Goal: Find specific page/section: Find specific page/section

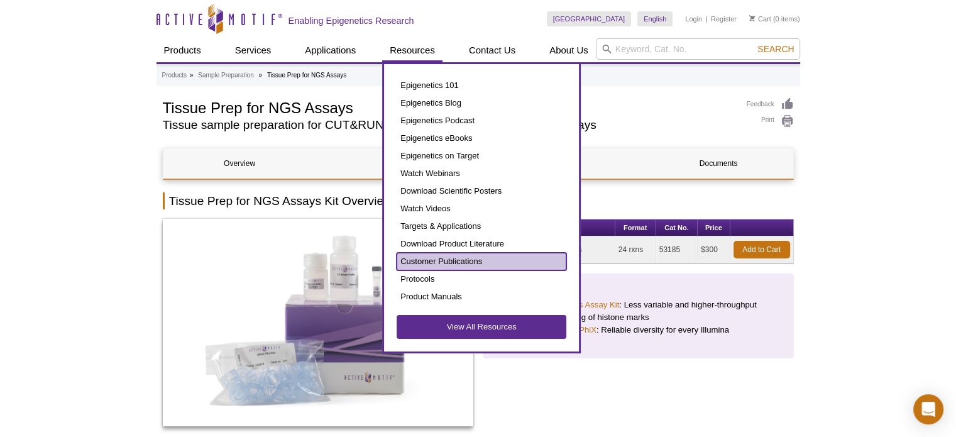
click at [473, 256] on link "Customer Publications" at bounding box center [482, 262] width 170 height 18
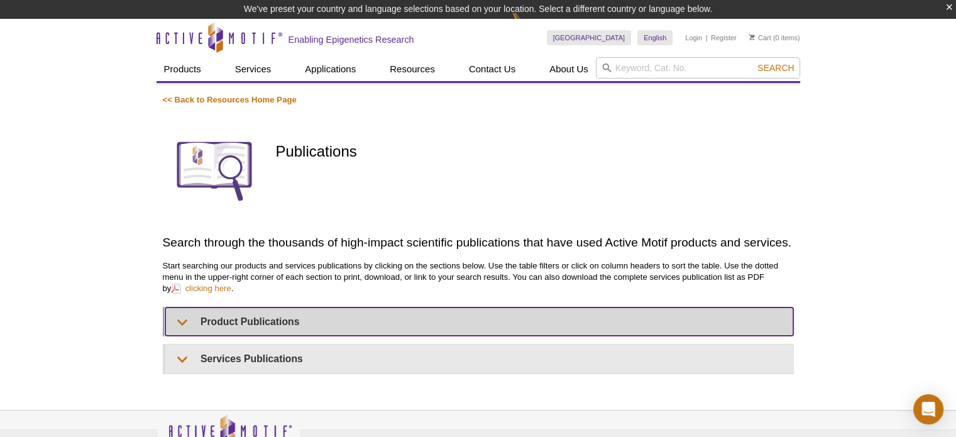
click at [179, 318] on summary "Product Publications" at bounding box center [479, 321] width 628 height 28
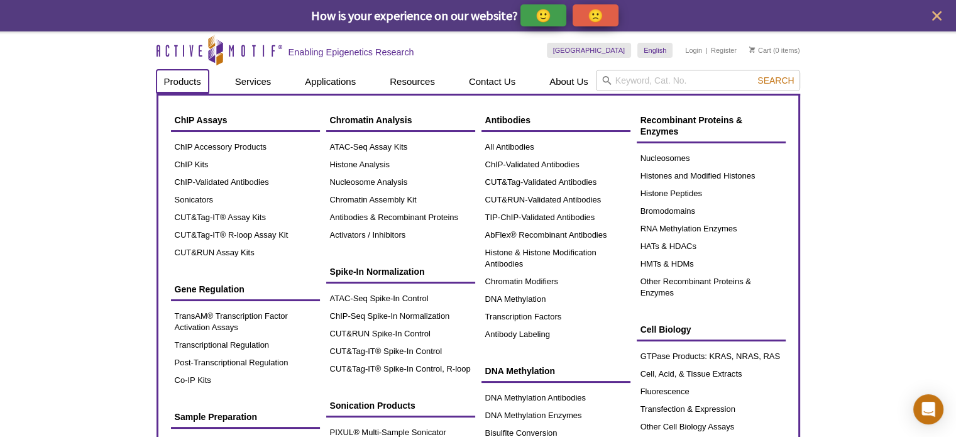
click at [177, 80] on link "Products" at bounding box center [183, 82] width 52 height 24
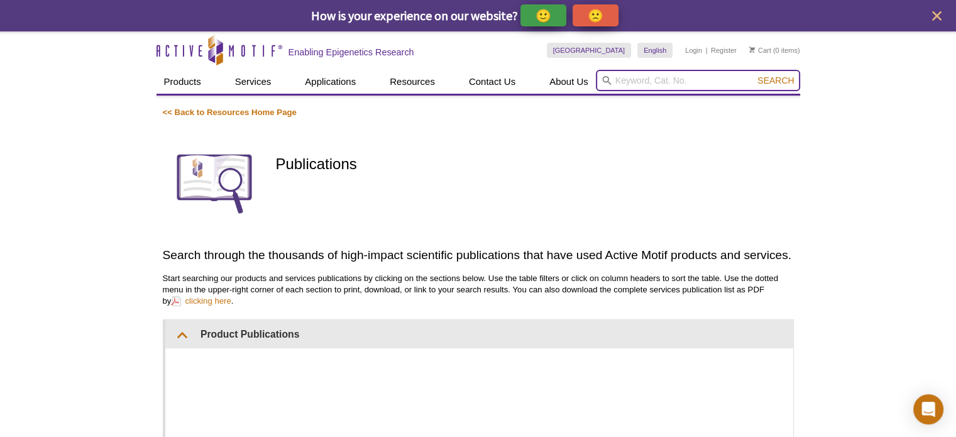
click at [690, 80] on input "search" at bounding box center [698, 80] width 204 height 21
paste input "39732"
type input "39732"
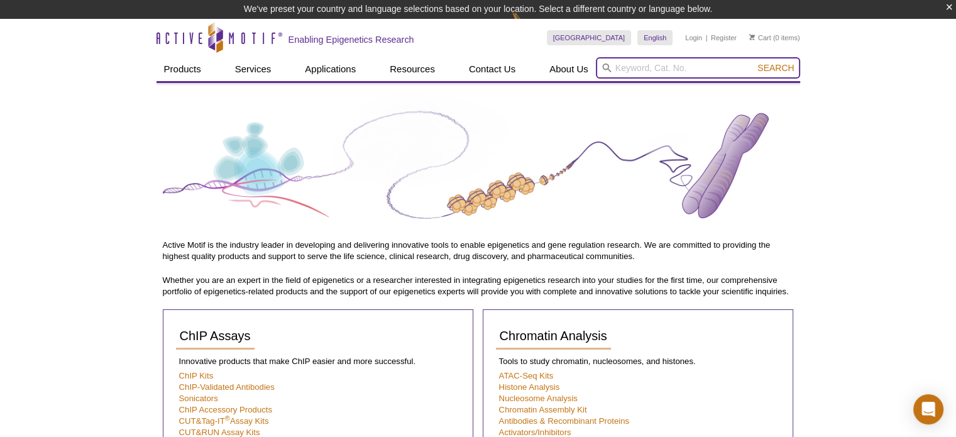
click at [714, 74] on input "search" at bounding box center [698, 67] width 204 height 21
paste input "39732"
type input "39732"
click at [773, 68] on span "Search" at bounding box center [775, 68] width 36 height 10
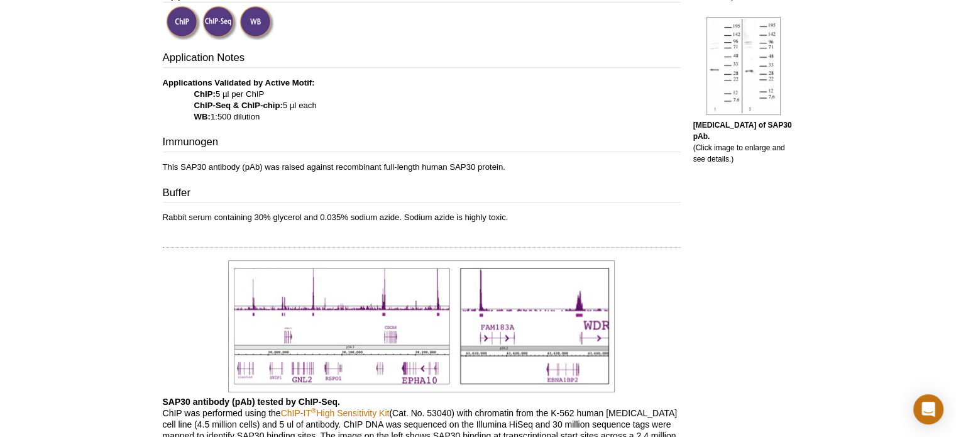
scroll to position [440, 0]
